Goal: Use online tool/utility: Utilize a website feature to perform a specific function

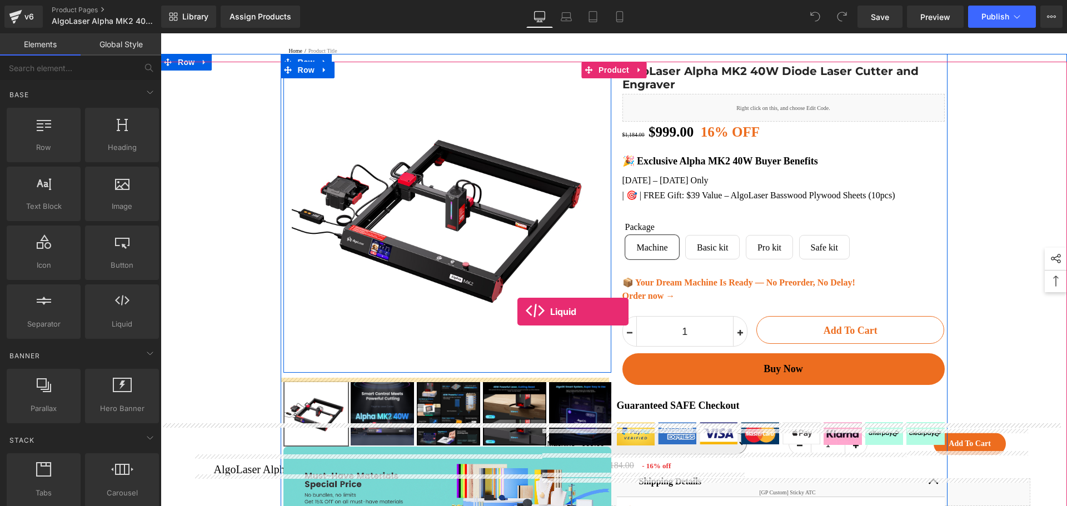
scroll to position [56, 0]
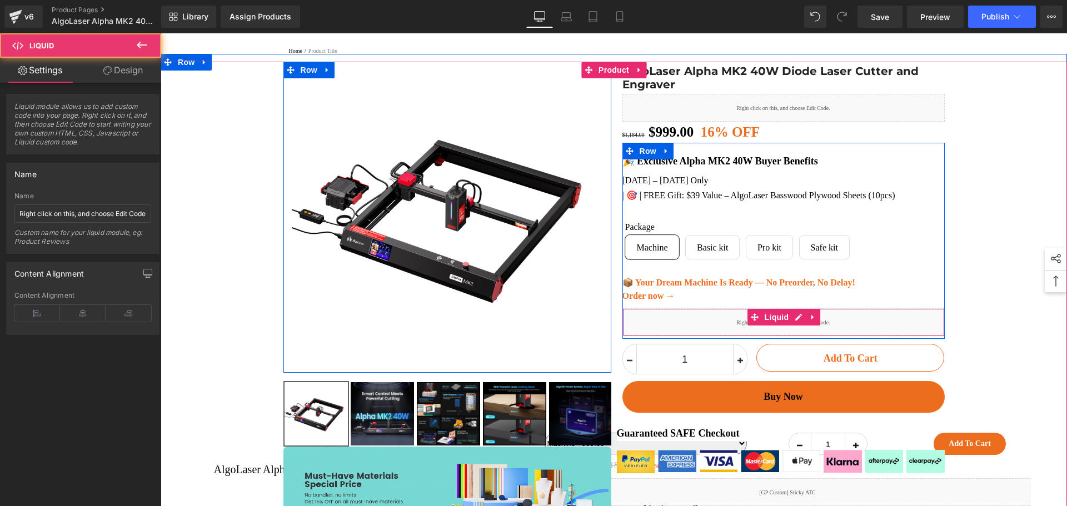
click at [680, 336] on div "Liquid" at bounding box center [784, 322] width 322 height 28
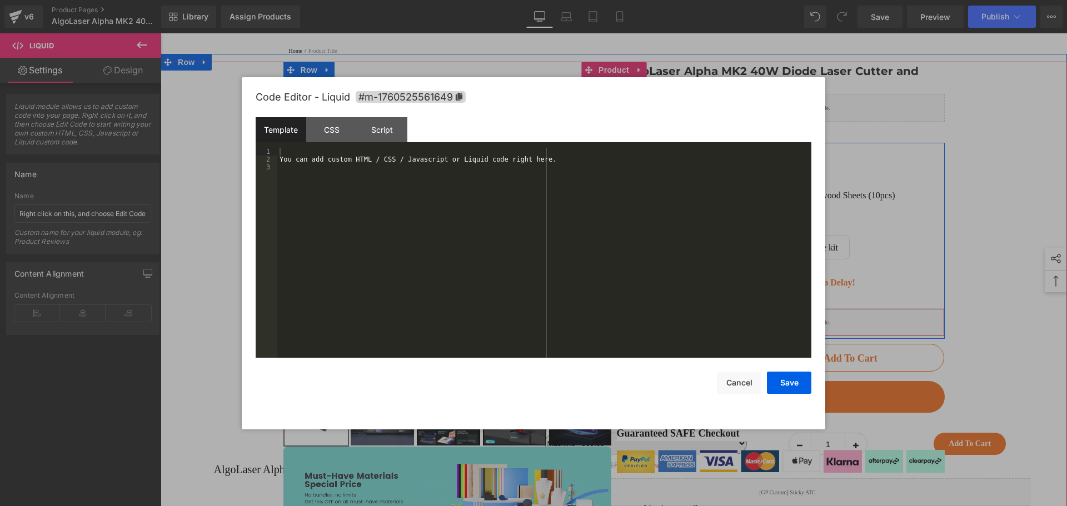
click at [792, 325] on div "Liquid" at bounding box center [784, 322] width 322 height 28
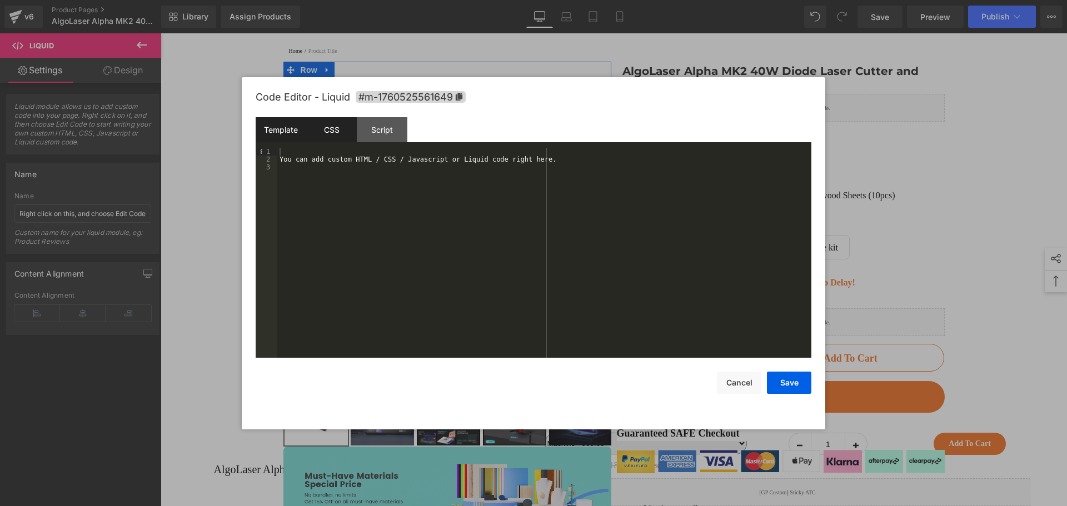
click at [333, 131] on div "CSS" at bounding box center [331, 129] width 51 height 25
click at [285, 129] on div "Template" at bounding box center [281, 129] width 51 height 25
drag, startPoint x: 386, startPoint y: 128, endPoint x: 343, endPoint y: 132, distance: 43.0
click at [386, 128] on div "Script" at bounding box center [382, 129] width 51 height 25
click at [326, 131] on div "CSS" at bounding box center [331, 129] width 51 height 25
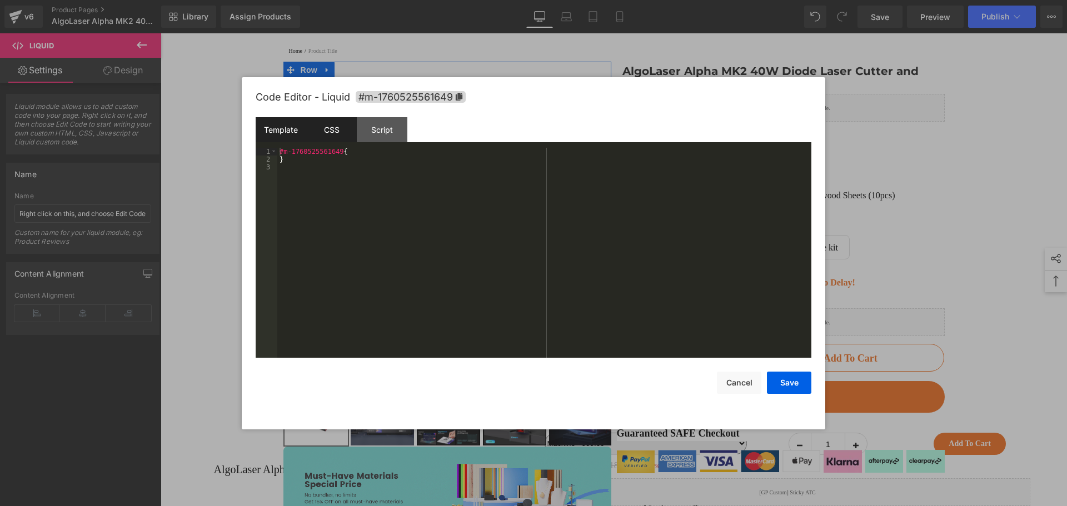
click at [278, 126] on div "Template" at bounding box center [281, 129] width 51 height 25
click at [326, 167] on div "You can add custom HTML / CSS / Javascript or Liquid code right here." at bounding box center [544, 261] width 534 height 226
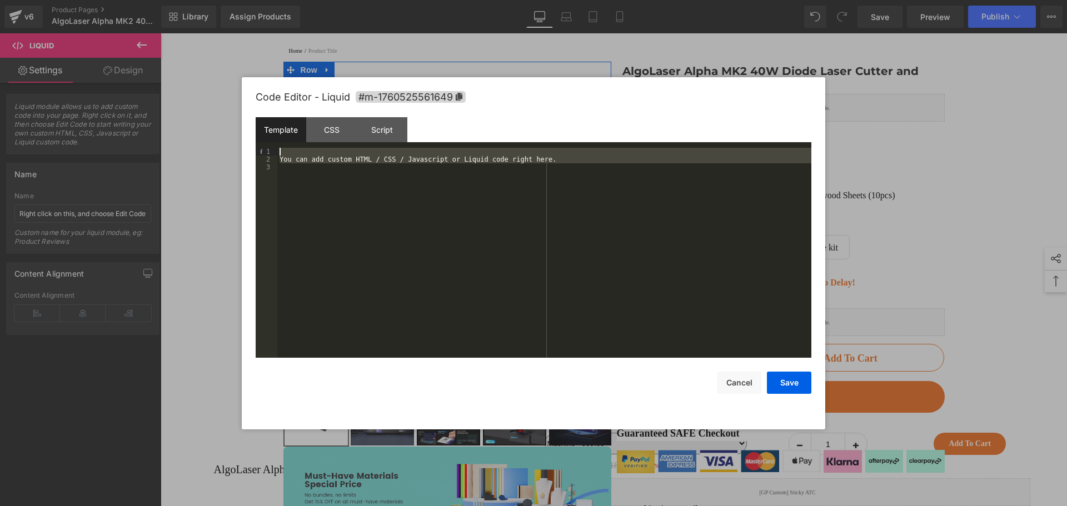
drag, startPoint x: 342, startPoint y: 178, endPoint x: 281, endPoint y: 147, distance: 68.1
click at [281, 148] on div "You can add custom HTML / CSS / Javascript or Liquid code right here." at bounding box center [544, 261] width 534 height 226
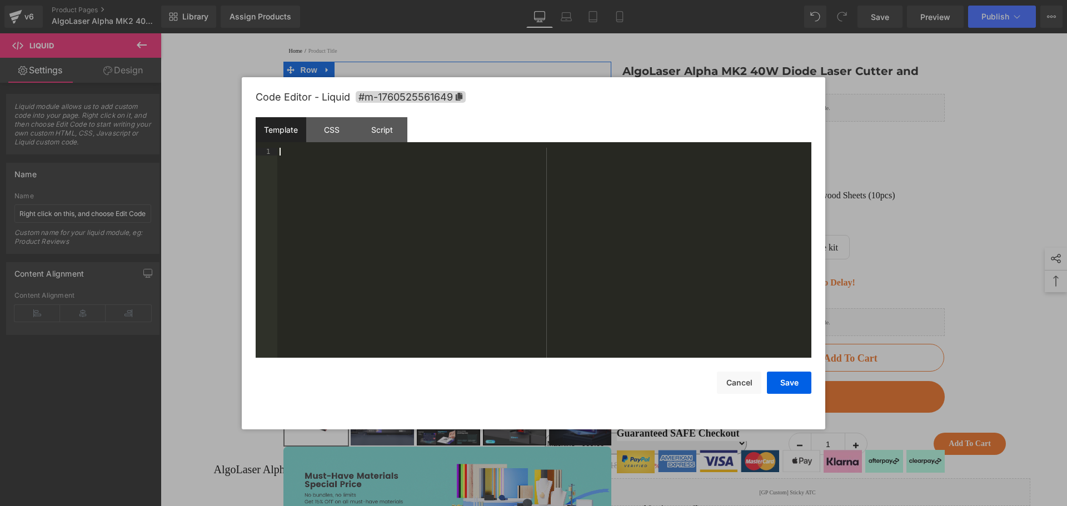
scroll to position [1214, 0]
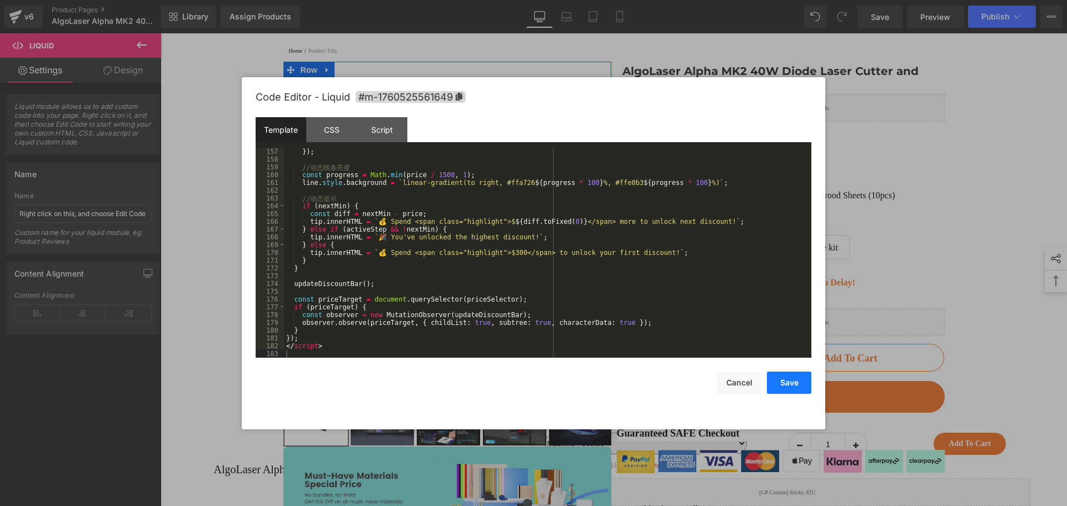
drag, startPoint x: 798, startPoint y: 385, endPoint x: 805, endPoint y: 384, distance: 6.8
click at [798, 385] on button "Save" at bounding box center [789, 383] width 44 height 22
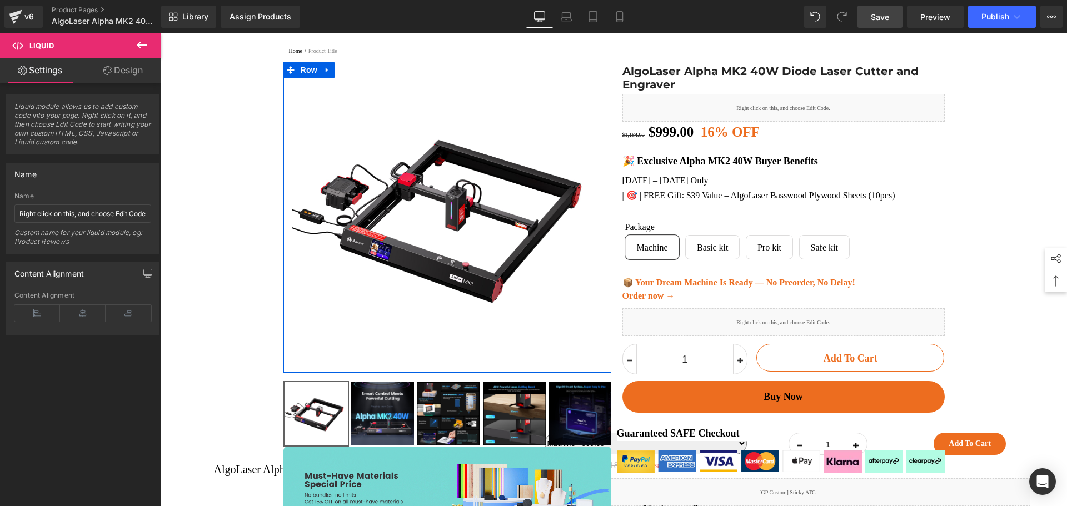
click at [885, 12] on span "Save" at bounding box center [880, 17] width 18 height 12
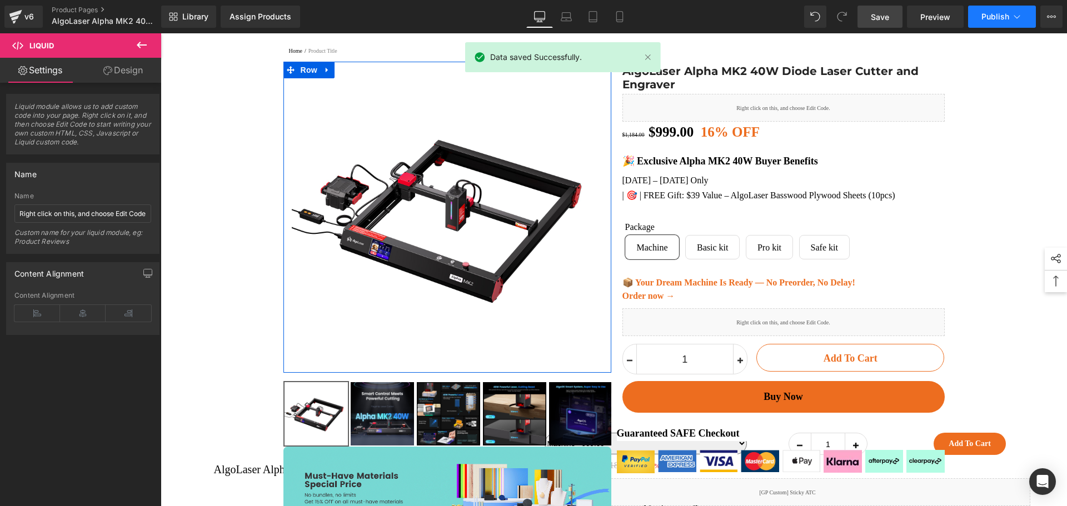
click at [994, 17] on span "Publish" at bounding box center [996, 16] width 28 height 9
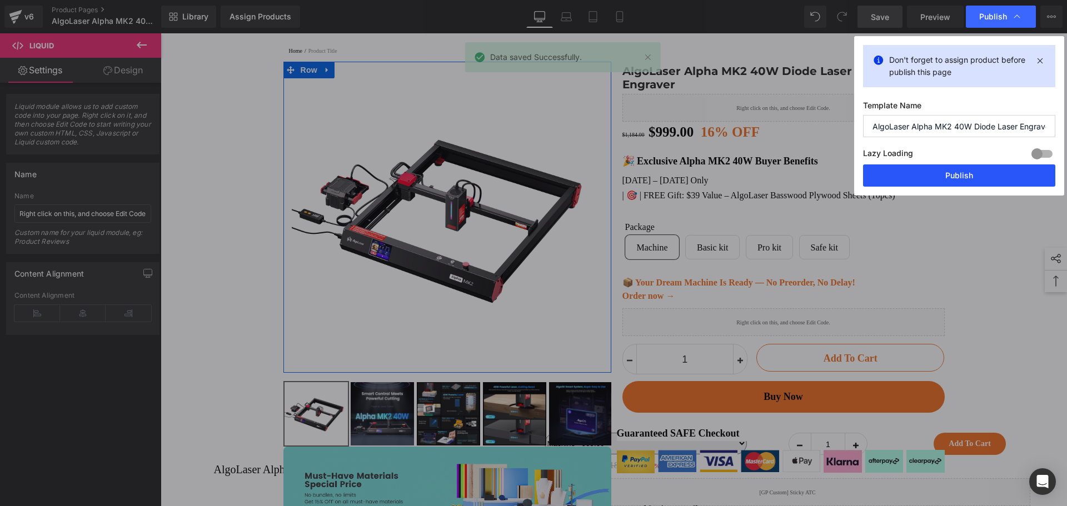
click at [975, 182] on button "Publish" at bounding box center [959, 176] width 192 height 22
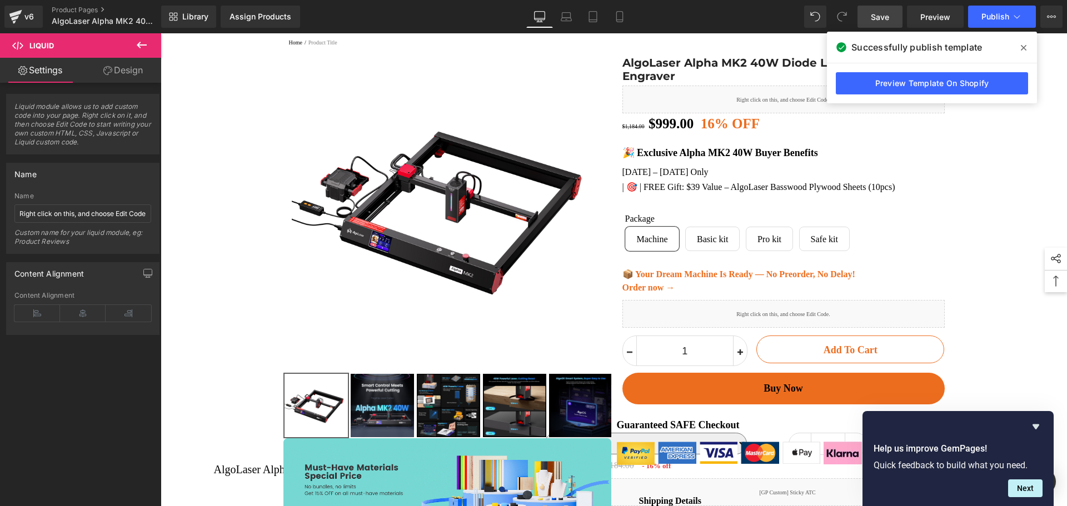
scroll to position [0, 0]
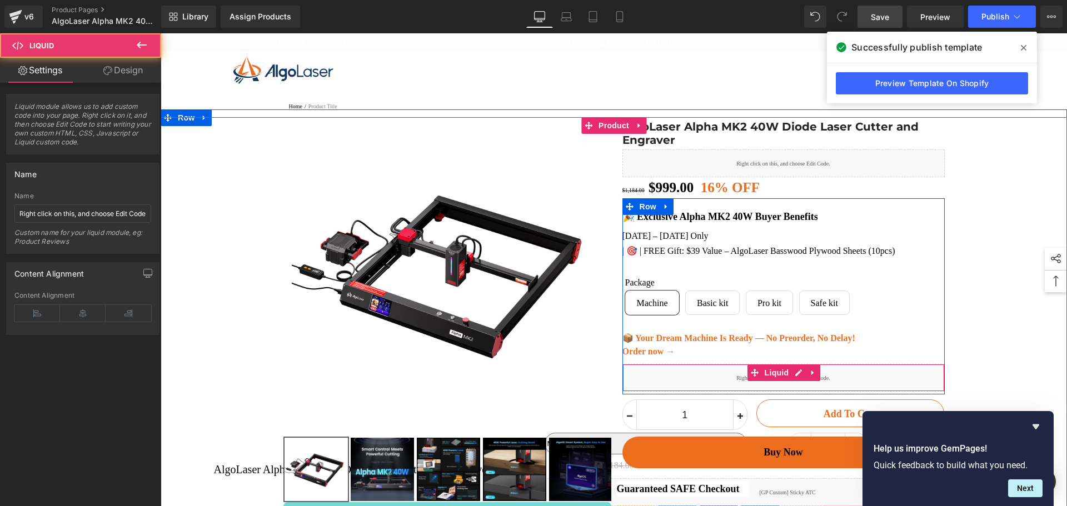
click at [671, 385] on div "Liquid" at bounding box center [784, 378] width 322 height 28
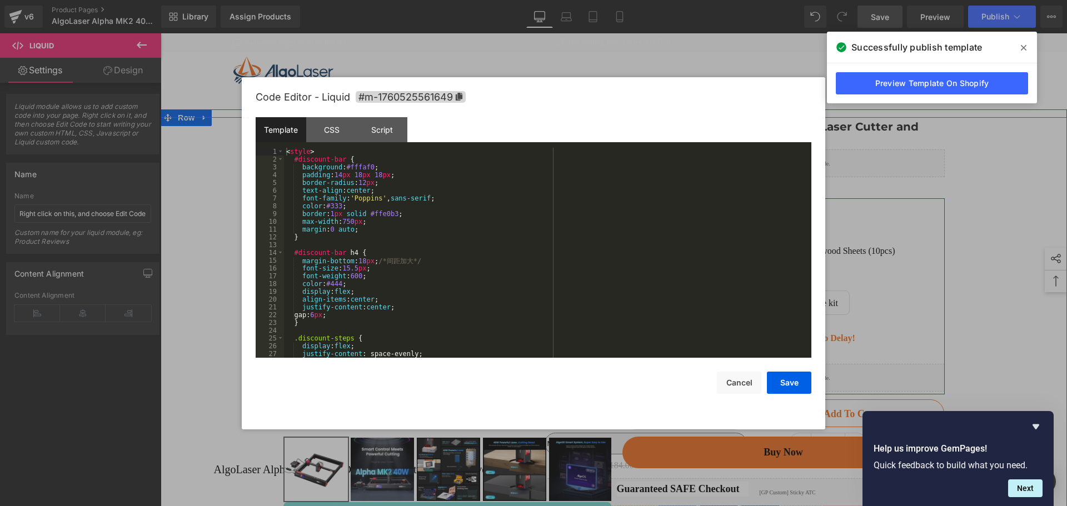
click at [789, 380] on div "Liquid" at bounding box center [784, 378] width 322 height 28
click at [492, 270] on div "< style > #discount-bar { background : #fffaf0 ; padding : 14 px 18 px 18 px ; …" at bounding box center [545, 261] width 523 height 226
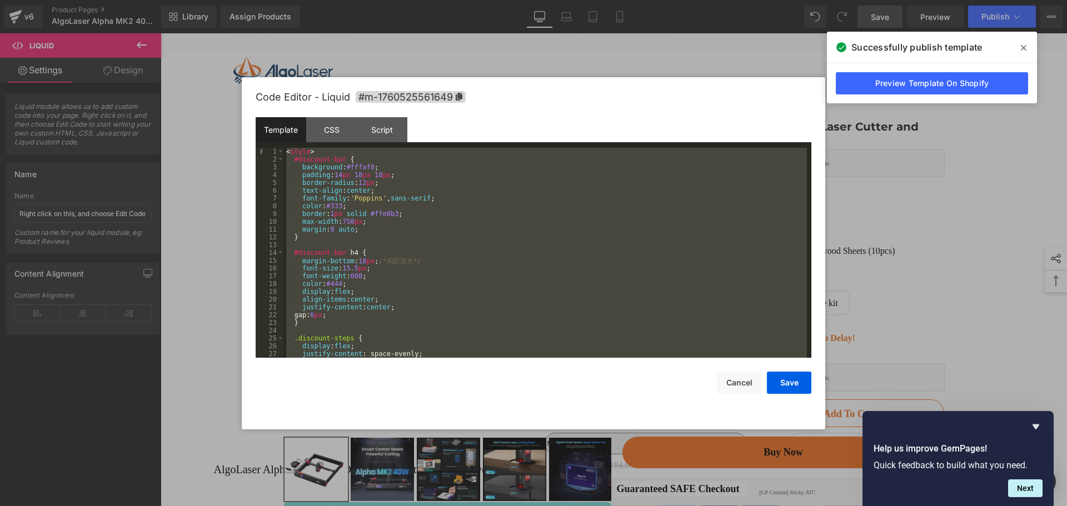
click at [491, 269] on div "< style > #discount-bar { background : #fffaf0 ; padding : 14 px 18 px 18 px ; …" at bounding box center [545, 253] width 523 height 210
click at [781, 384] on button "Save" at bounding box center [789, 383] width 44 height 22
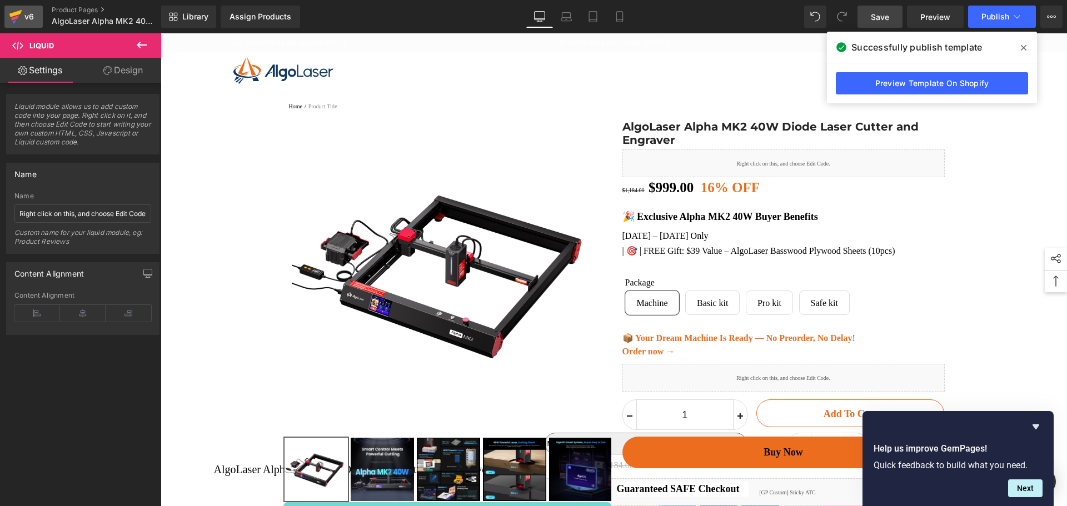
click at [24, 16] on div "v6" at bounding box center [29, 16] width 14 height 14
